Goal: Task Accomplishment & Management: Manage account settings

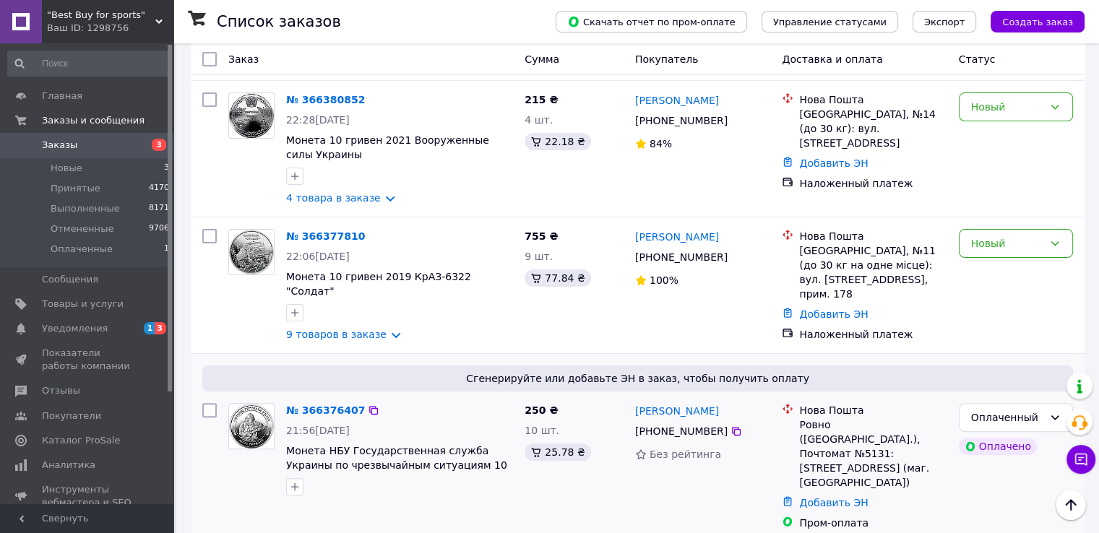
scroll to position [289, 0]
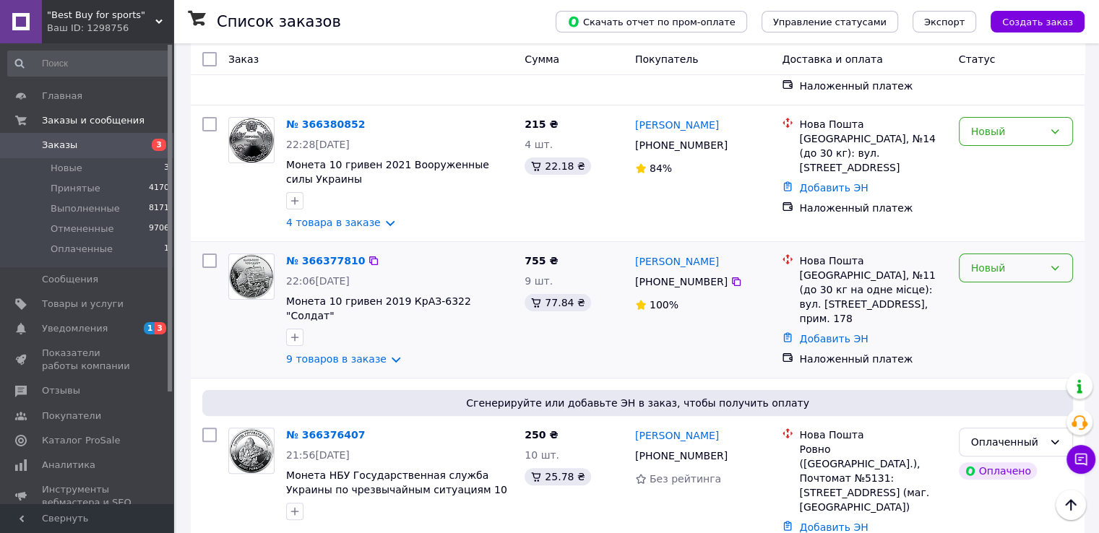
click at [989, 260] on div "Новый" at bounding box center [1007, 268] width 72 height 16
click at [1005, 257] on li "Принят" at bounding box center [1015, 259] width 113 height 26
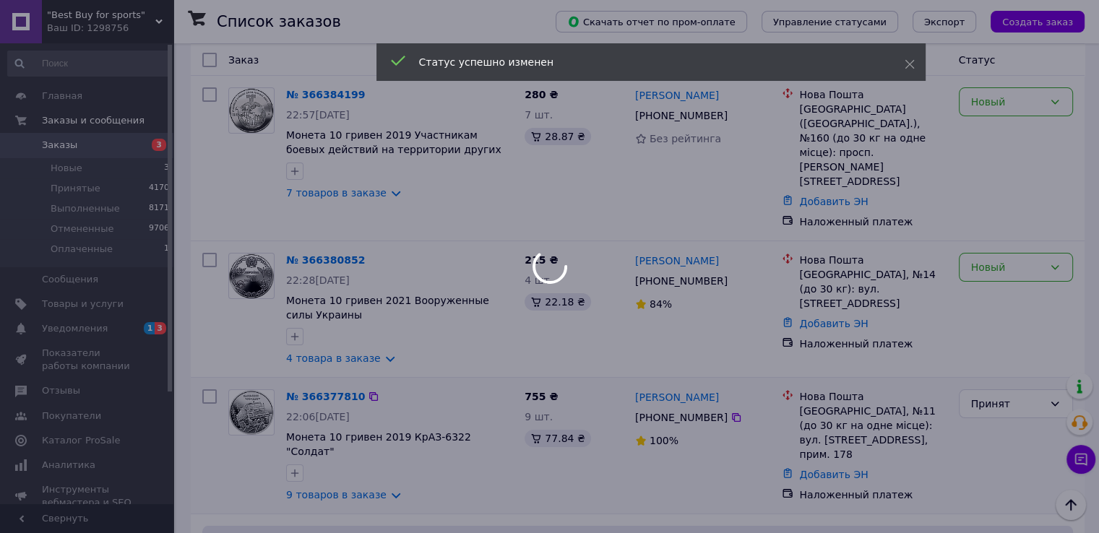
scroll to position [144, 0]
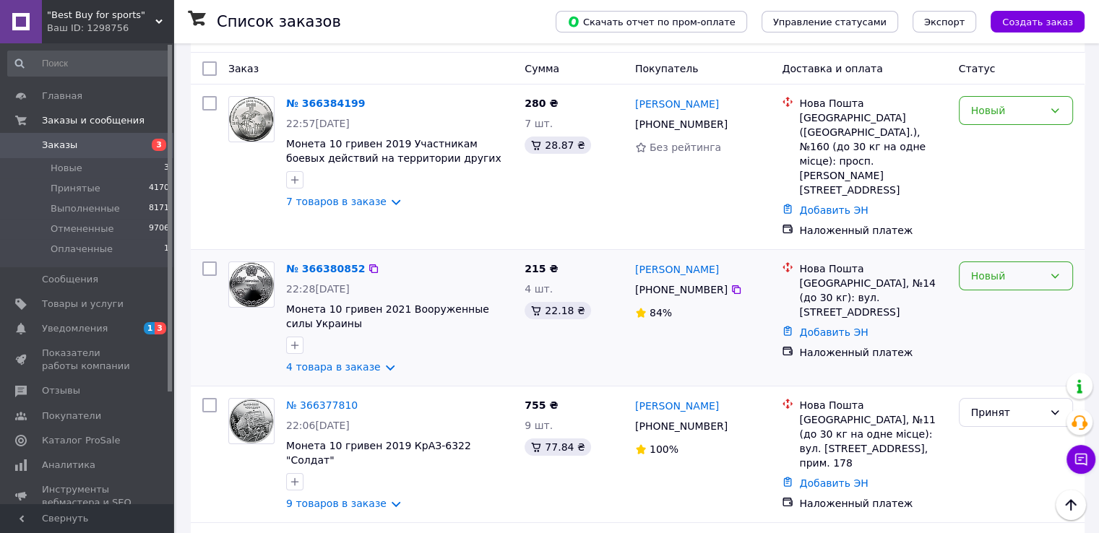
click at [987, 268] on div "Новый" at bounding box center [1007, 276] width 72 height 16
click at [984, 261] on li "Принят" at bounding box center [1015, 265] width 113 height 26
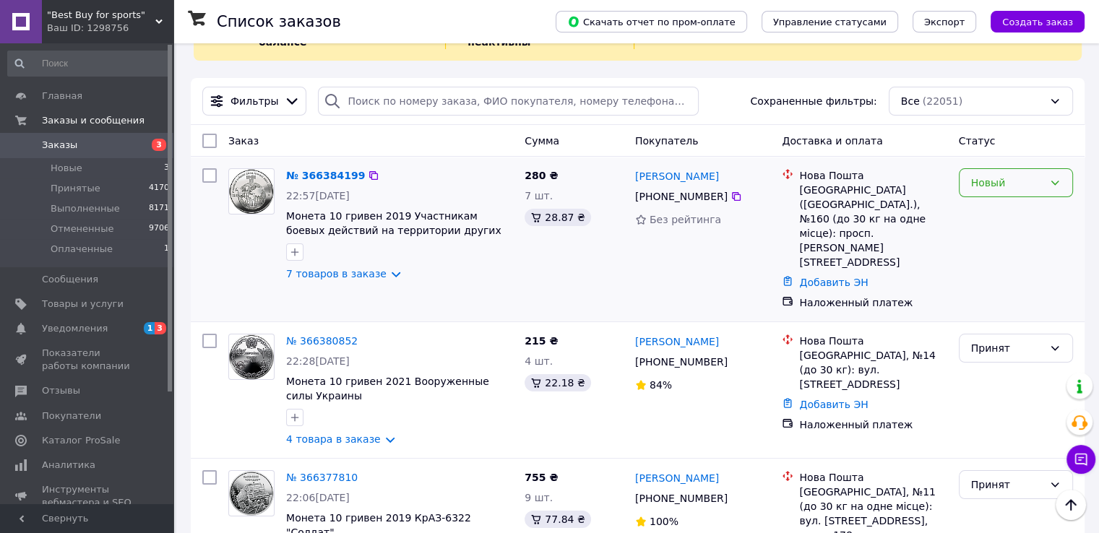
click at [984, 175] on div "Новый" at bounding box center [1007, 183] width 72 height 16
click at [982, 199] on li "Принят" at bounding box center [1015, 200] width 113 height 26
click at [110, 328] on span "Уведомления" at bounding box center [88, 328] width 92 height 13
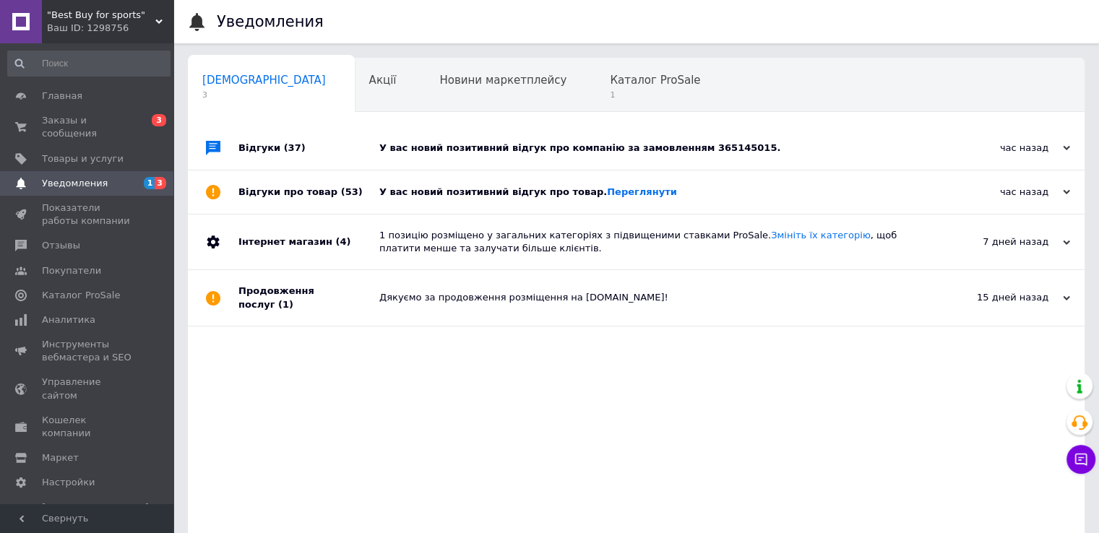
click at [430, 187] on div "У вас новий позитивний відгук про товар. [GEOGRAPHIC_DATA]" at bounding box center [652, 192] width 546 height 13
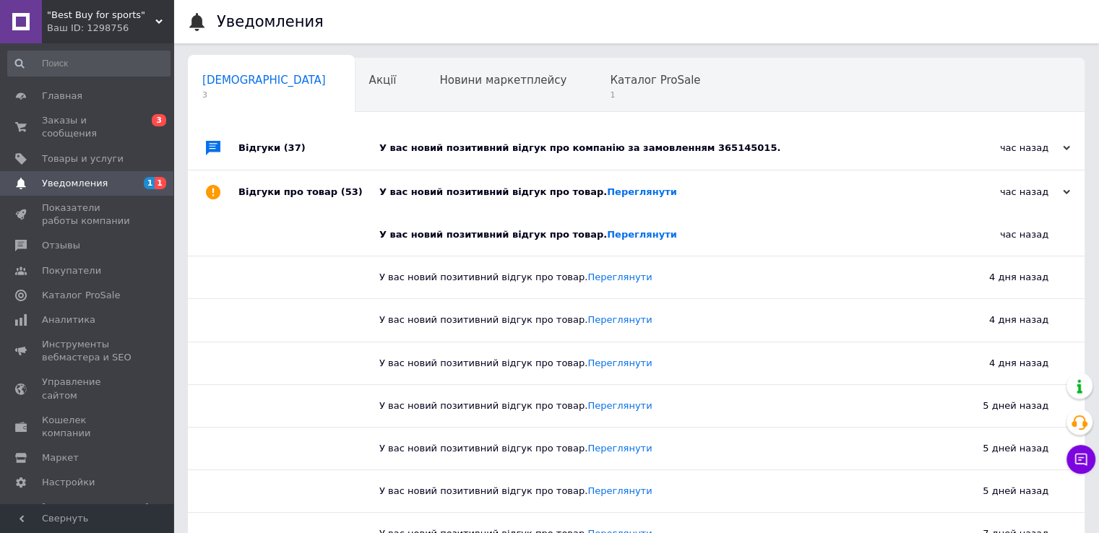
click at [430, 188] on div "У вас новий позитивний відгук про товар. [GEOGRAPHIC_DATA]" at bounding box center [652, 192] width 546 height 13
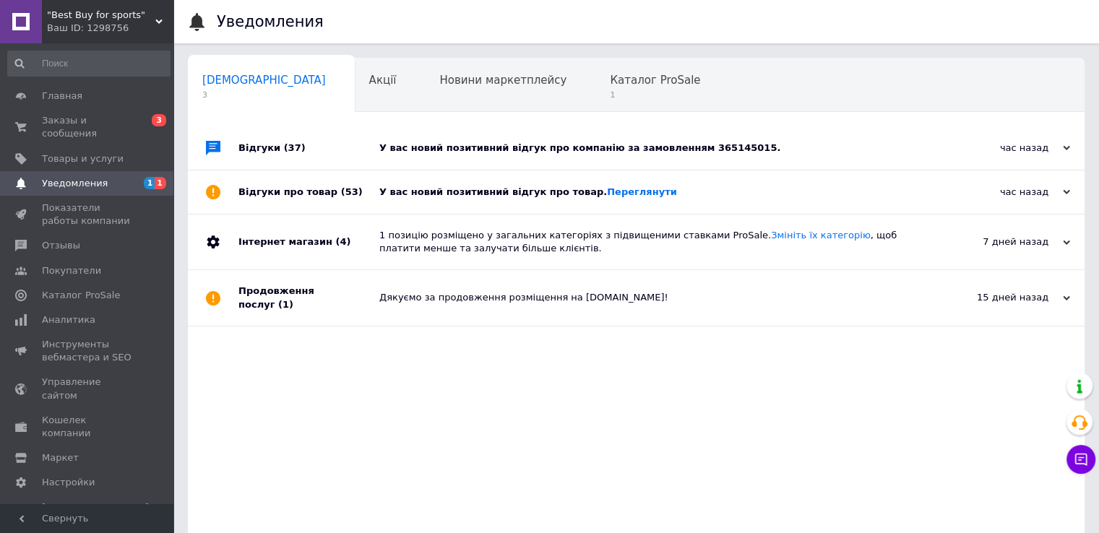
click at [433, 152] on div "У вас новий позитивний відгук про компанію за замовленням 365145015." at bounding box center [652, 148] width 546 height 13
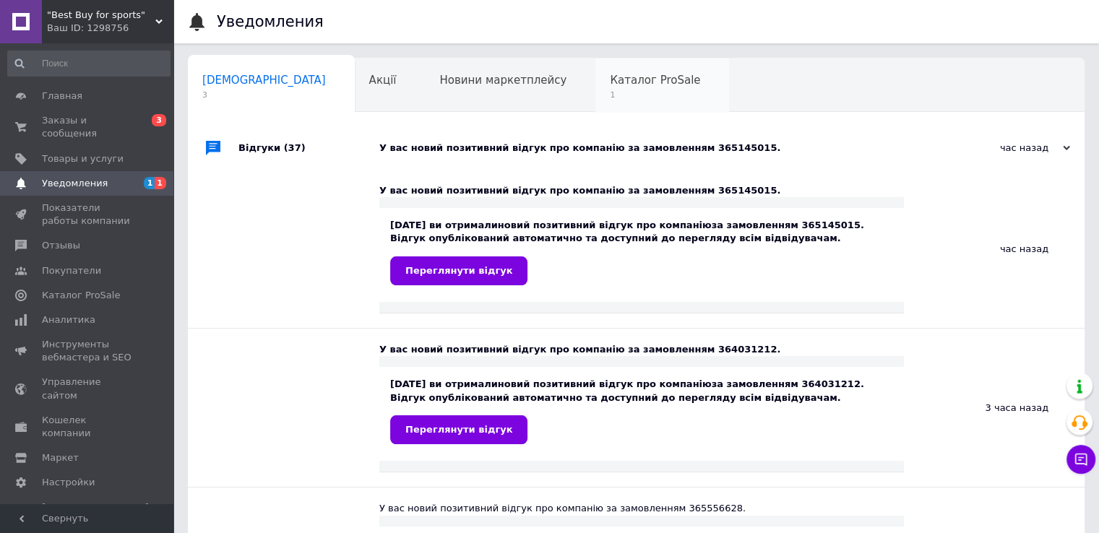
click at [610, 85] on span "Каталог ProSale" at bounding box center [655, 80] width 90 height 13
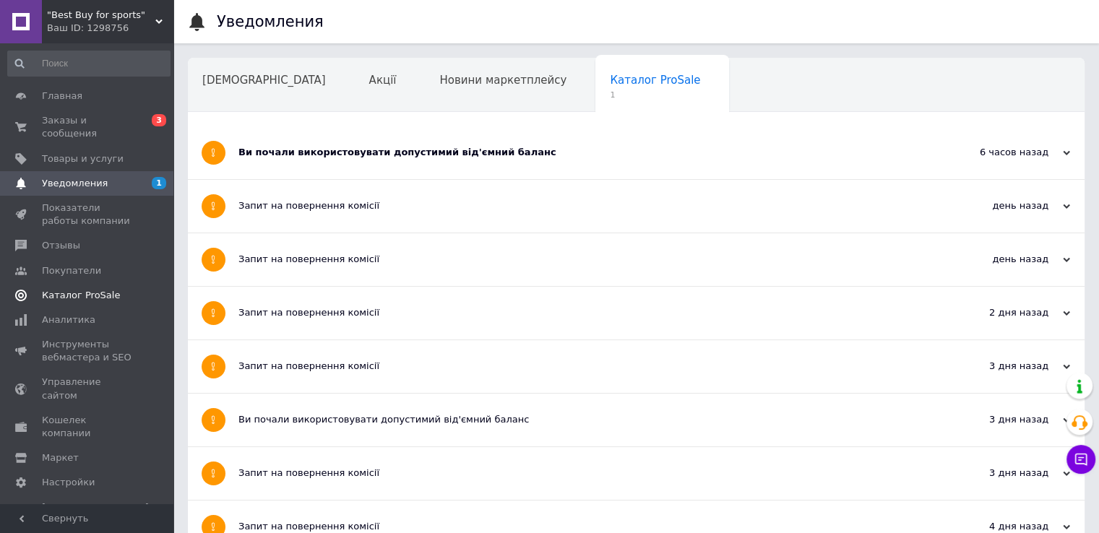
click at [77, 289] on span "Каталог ProSale" at bounding box center [81, 295] width 78 height 13
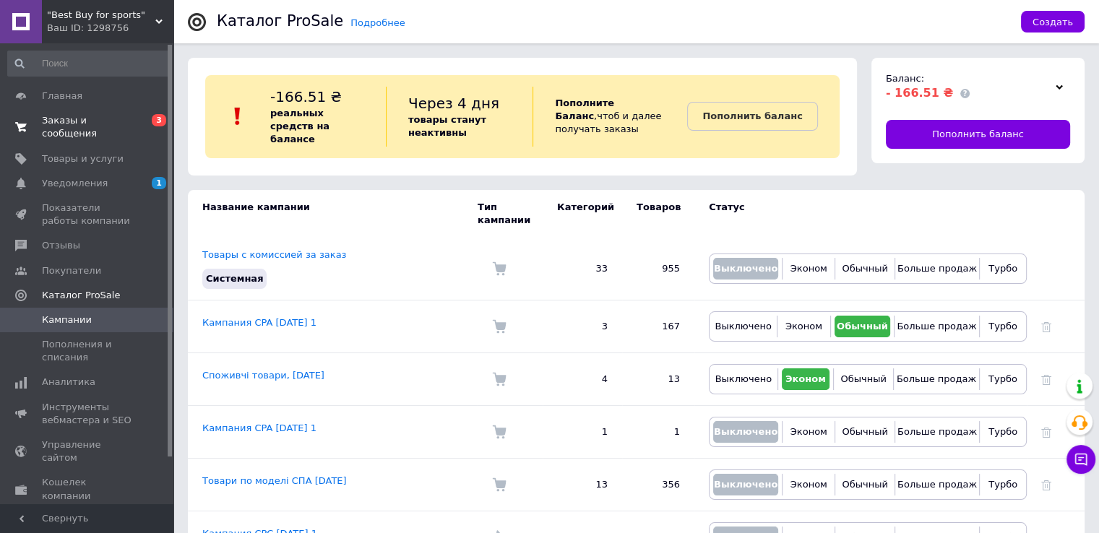
click at [95, 124] on span "Заказы и сообщения" at bounding box center [88, 127] width 92 height 26
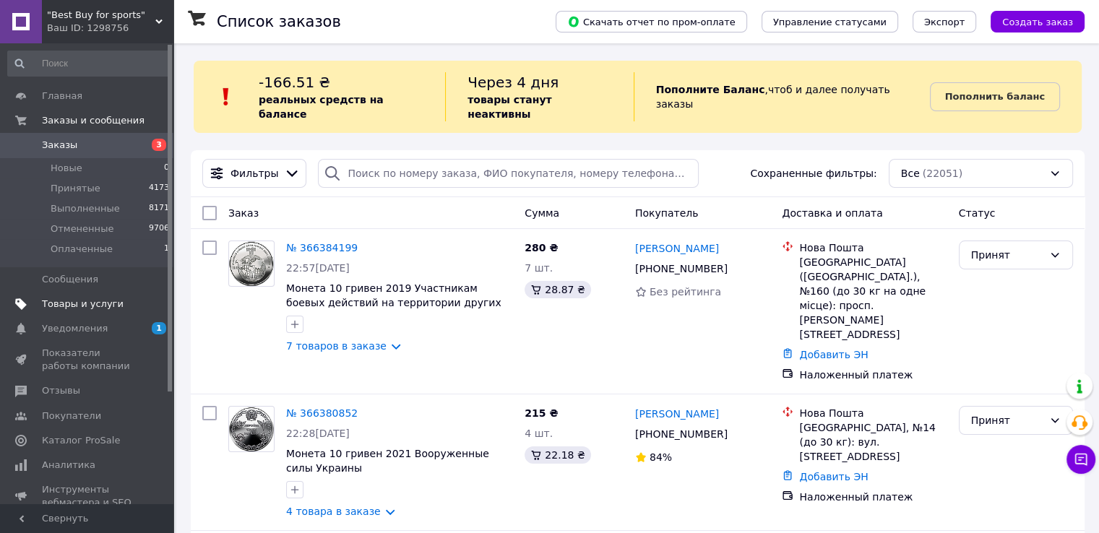
click at [88, 301] on span "Товары и услуги" at bounding box center [83, 304] width 82 height 13
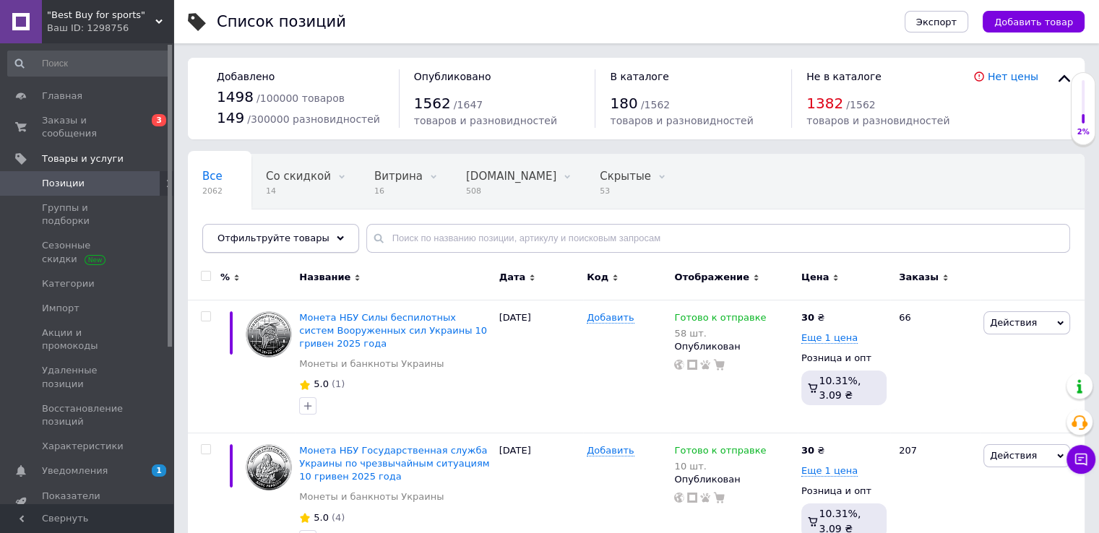
click at [292, 247] on div "Отфильтруйте товары" at bounding box center [280, 238] width 157 height 29
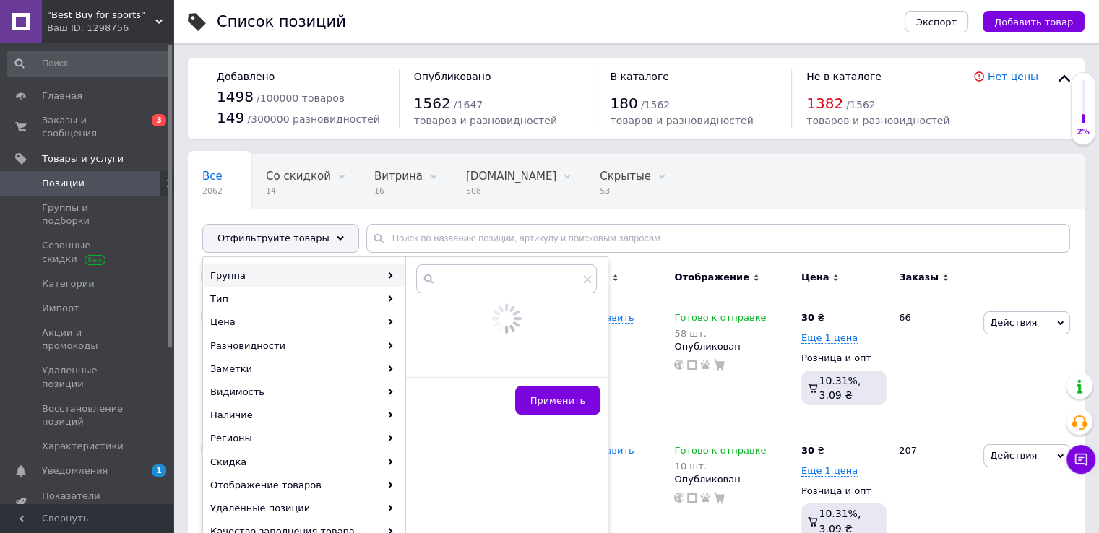
click at [295, 279] on div "Группа" at bounding box center [304, 275] width 201 height 23
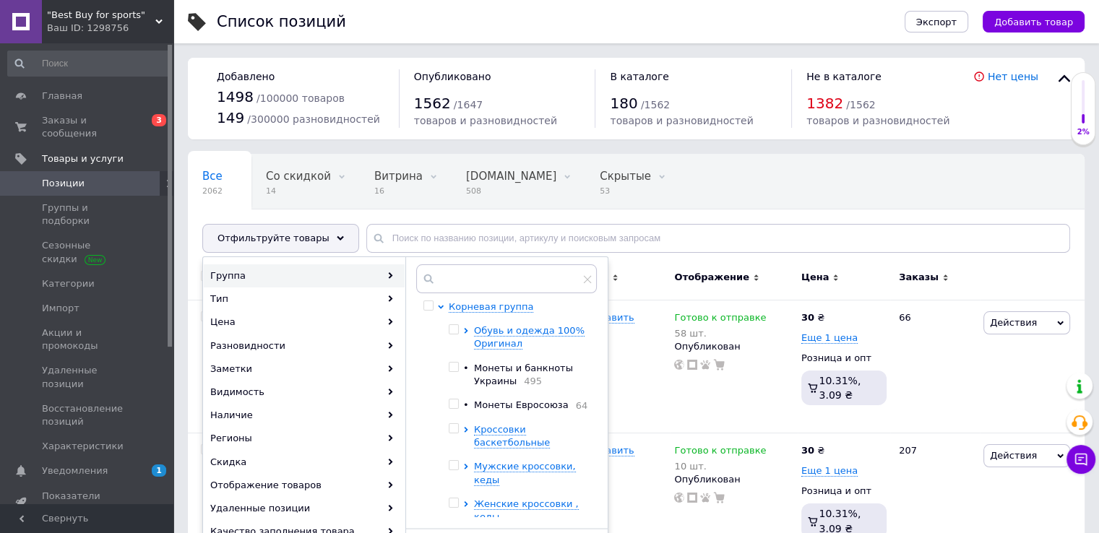
click at [451, 402] on input "checkbox" at bounding box center [453, 403] width 9 height 9
checkbox input "true"
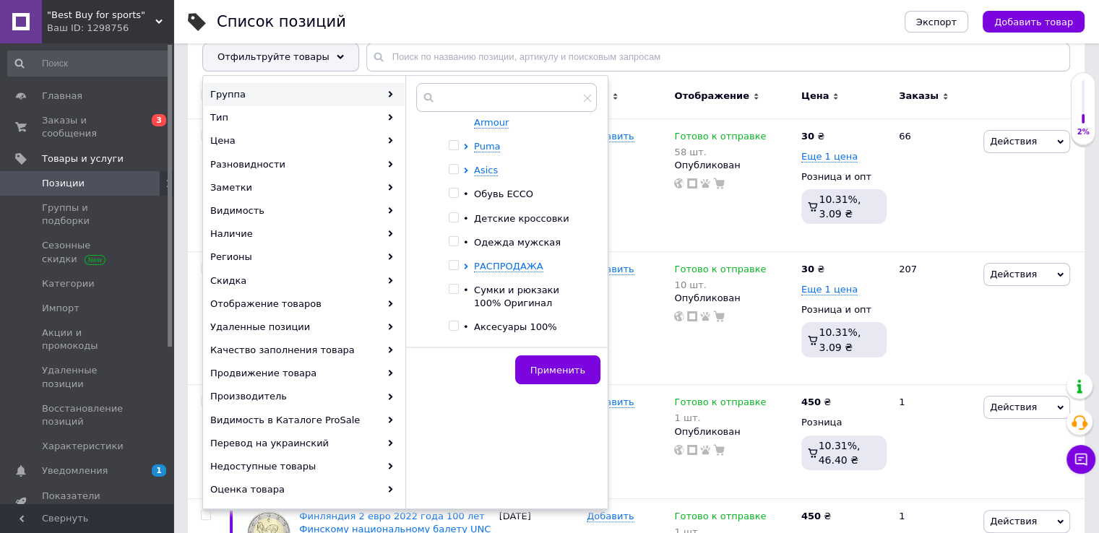
scroll to position [217, 0]
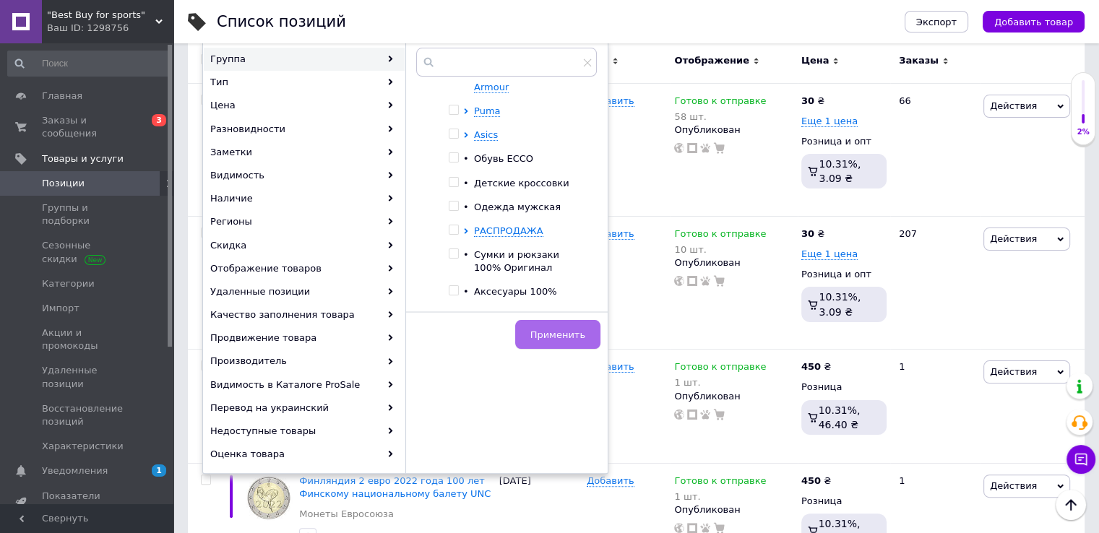
click at [555, 336] on span "Применить" at bounding box center [557, 334] width 55 height 11
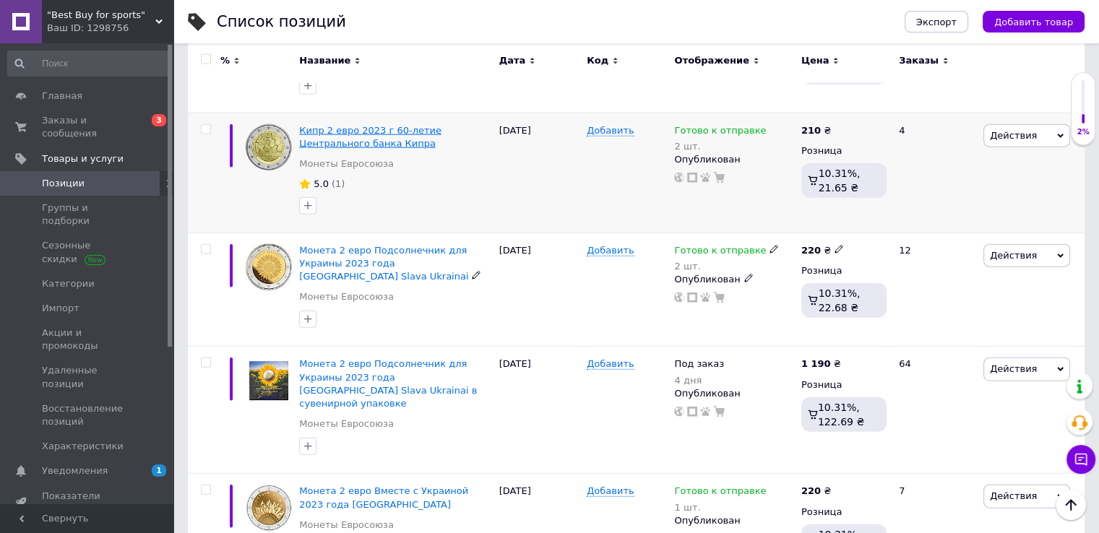
scroll to position [3395, 0]
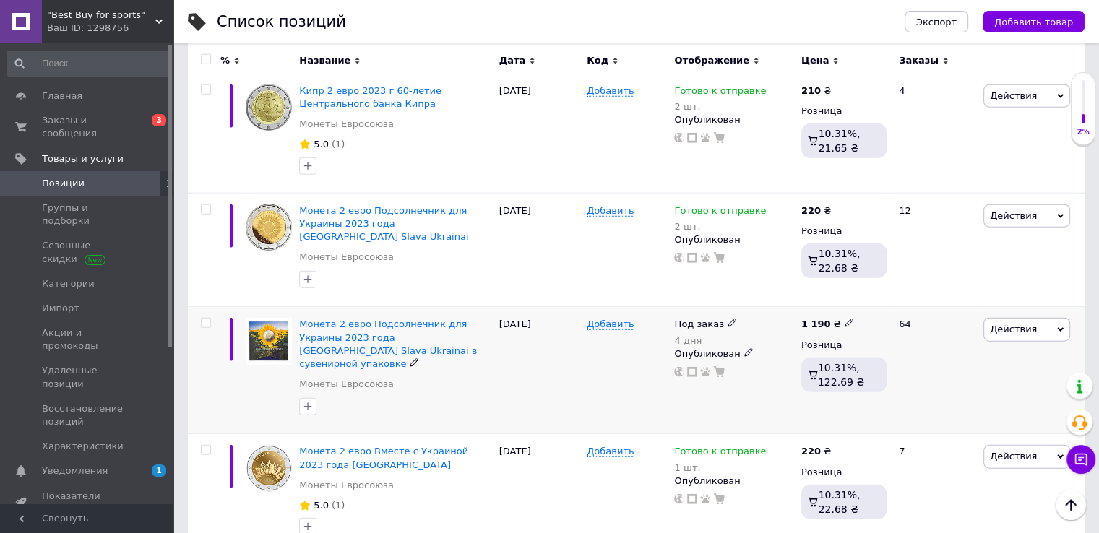
click at [1007, 324] on span "Действия" at bounding box center [1013, 329] width 47 height 11
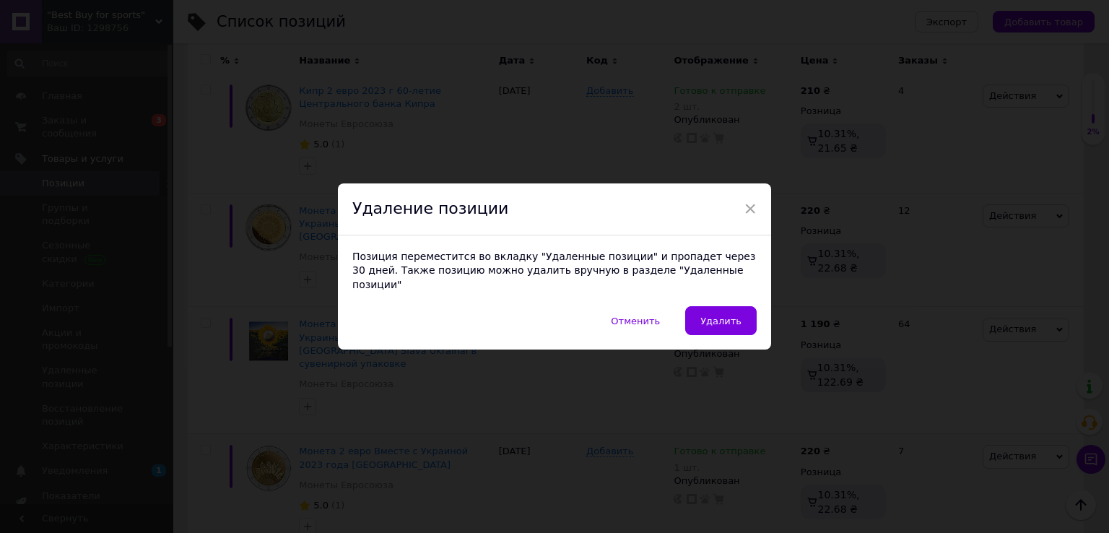
click at [719, 316] on span "Удалить" at bounding box center [721, 321] width 41 height 11
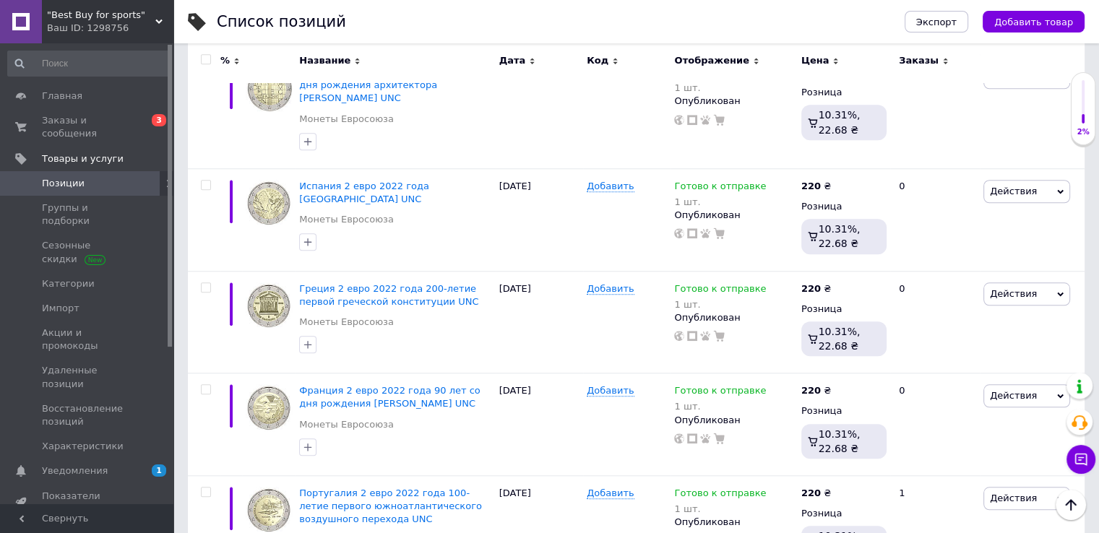
scroll to position [6574, 0]
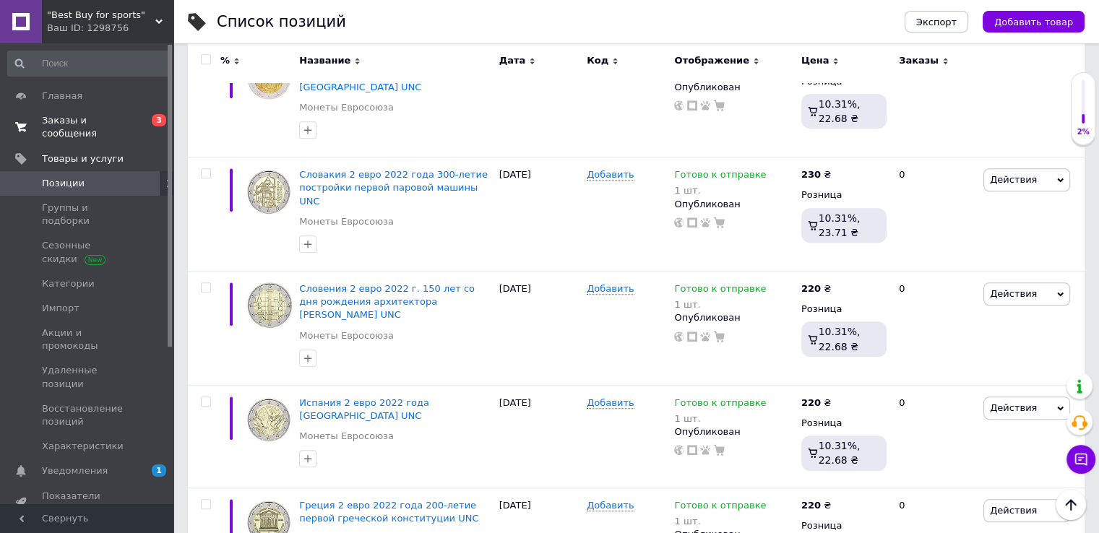
click at [101, 123] on span "Заказы и сообщения" at bounding box center [88, 127] width 92 height 26
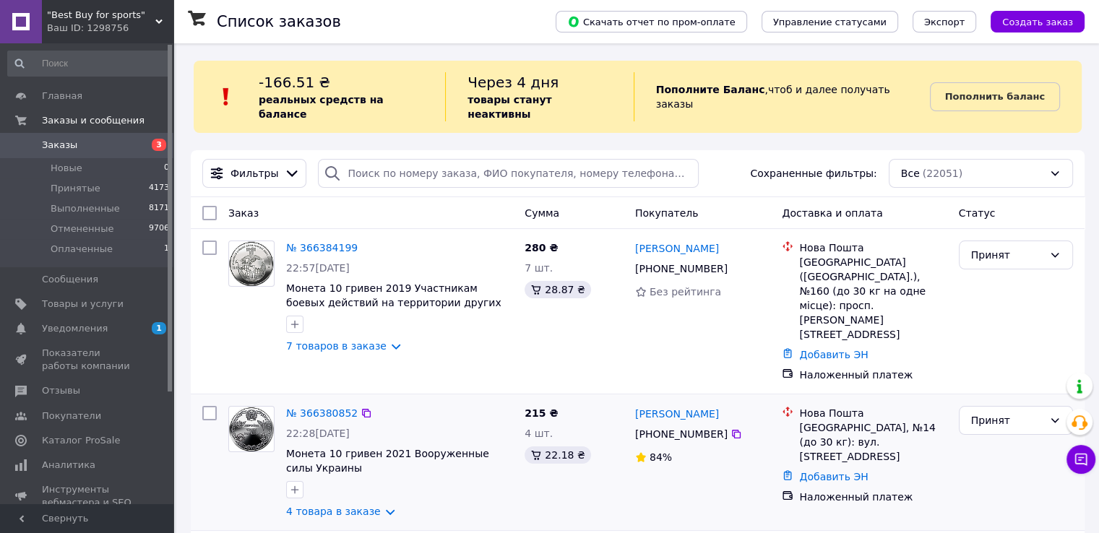
scroll to position [72, 0]
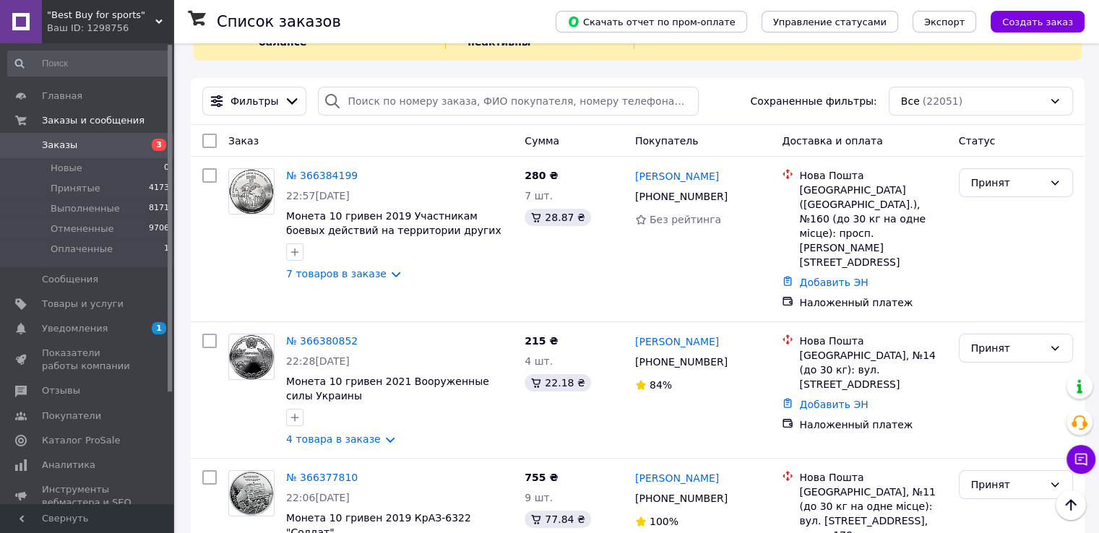
click at [85, 148] on span "Заказы" at bounding box center [88, 145] width 92 height 13
